Goal: Task Accomplishment & Management: Use online tool/utility

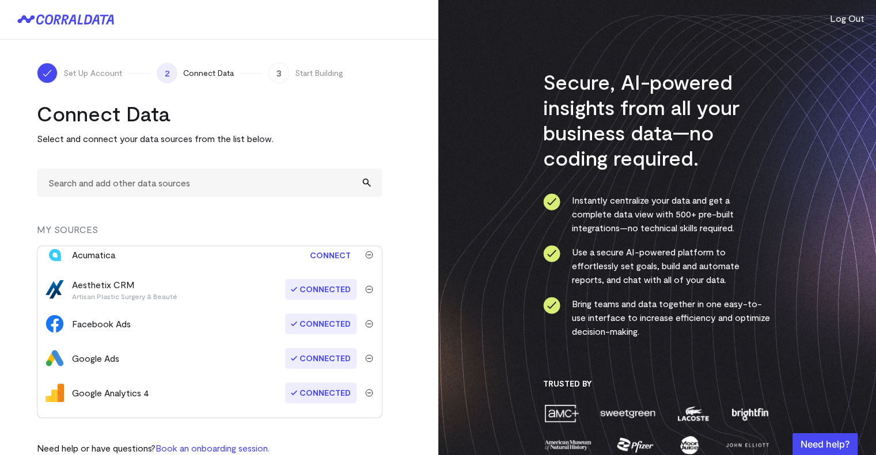
scroll to position [35, 0]
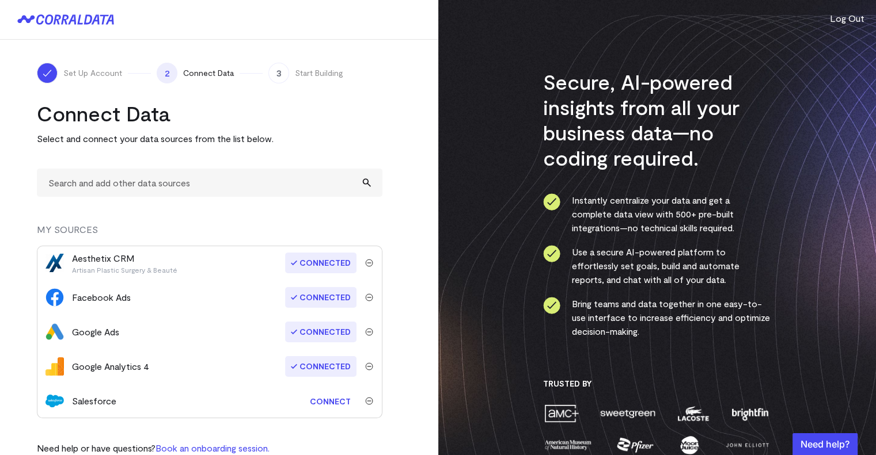
click at [328, 402] on link "Connect" at bounding box center [330, 401] width 52 height 21
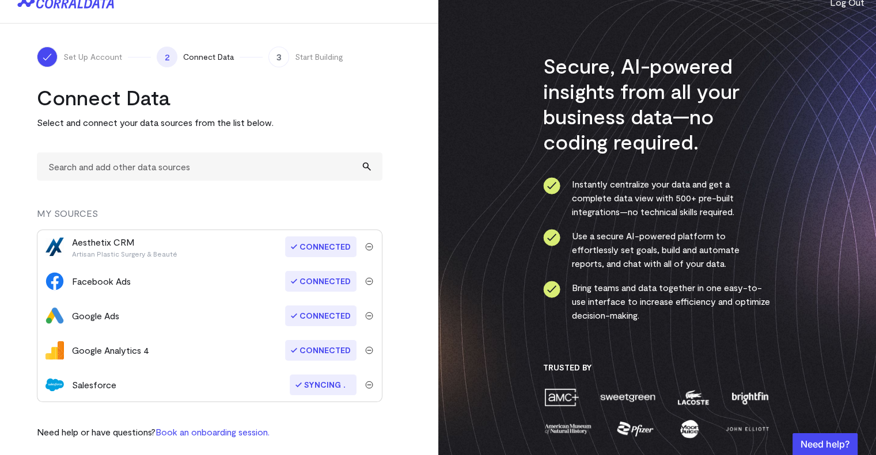
scroll to position [23, 0]
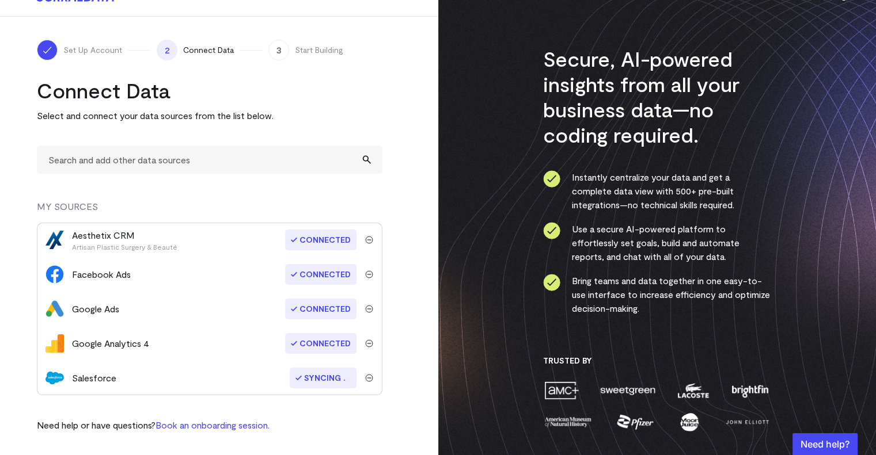
click at [313, 377] on span "Syncing" at bounding box center [323, 378] width 67 height 21
